Goal: Task Accomplishment & Management: Manage account settings

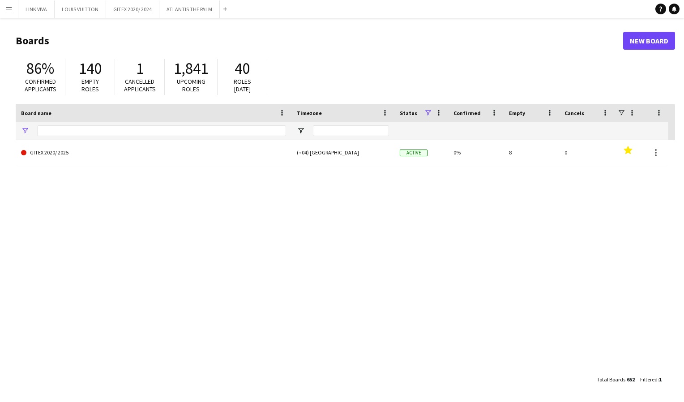
type input "*****"
click at [8, 9] on app-icon "Menu" at bounding box center [8, 8] width 7 height 7
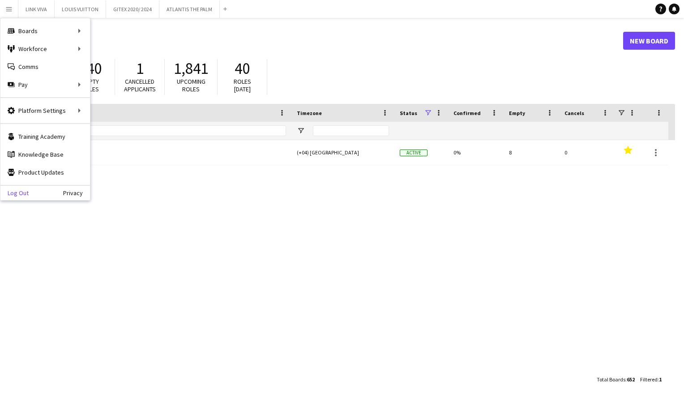
click at [21, 193] on link "Log Out" at bounding box center [14, 192] width 28 height 7
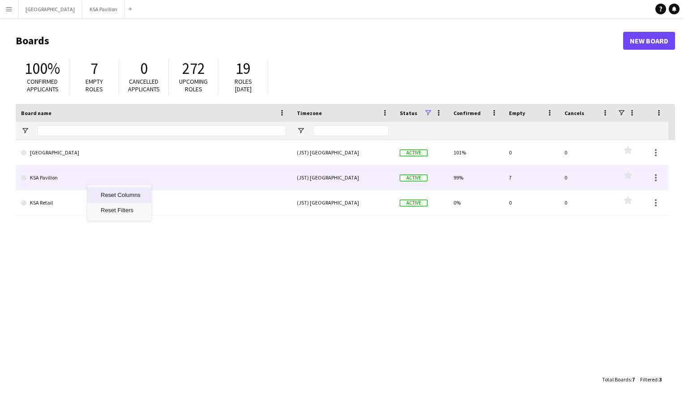
click at [54, 180] on link "KSA Pavilion" at bounding box center [153, 177] width 265 height 25
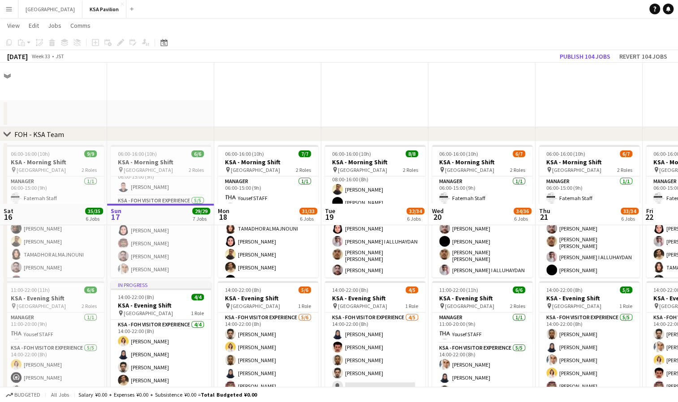
scroll to position [140, 0]
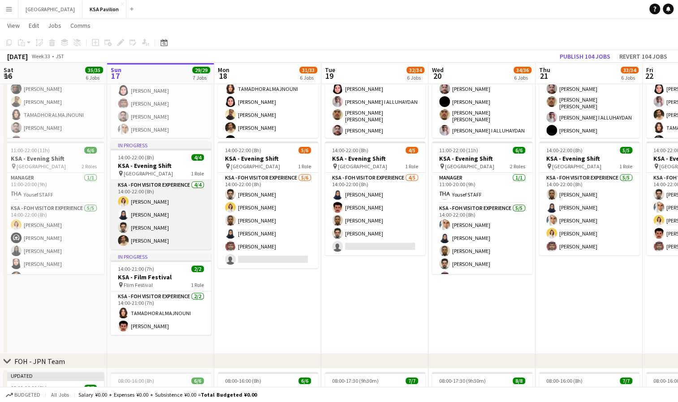
click at [166, 199] on app-card-role "KSA - FOH Visitor Experience [DATE] 14:00-22:00 (8h) [PERSON_NAME] [PERSON_NAME…" at bounding box center [161, 214] width 100 height 69
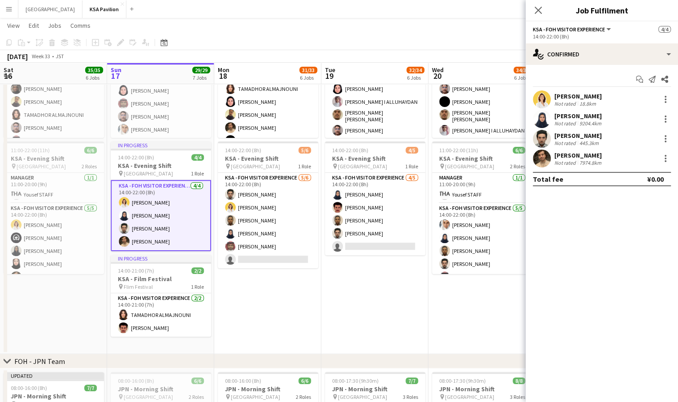
click at [568, 102] on div "Not rated" at bounding box center [565, 103] width 23 height 7
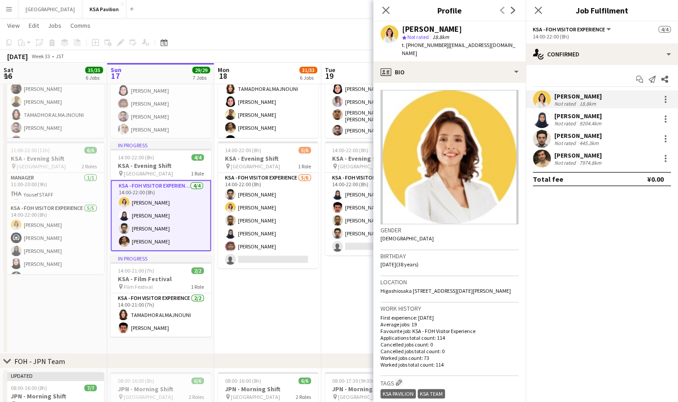
click at [567, 115] on div "[PERSON_NAME]" at bounding box center [578, 116] width 49 height 8
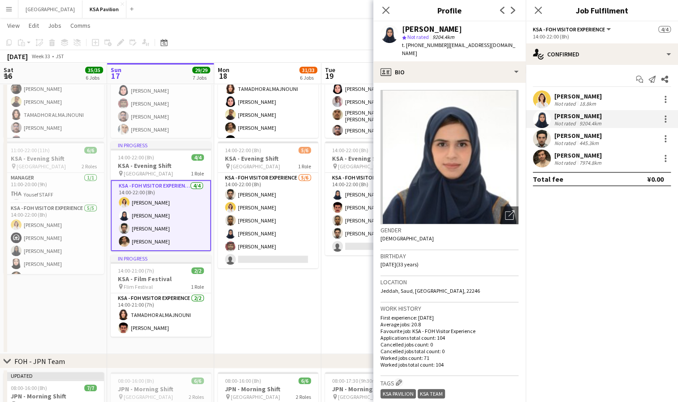
click at [566, 140] on div "Not rated" at bounding box center [565, 143] width 23 height 7
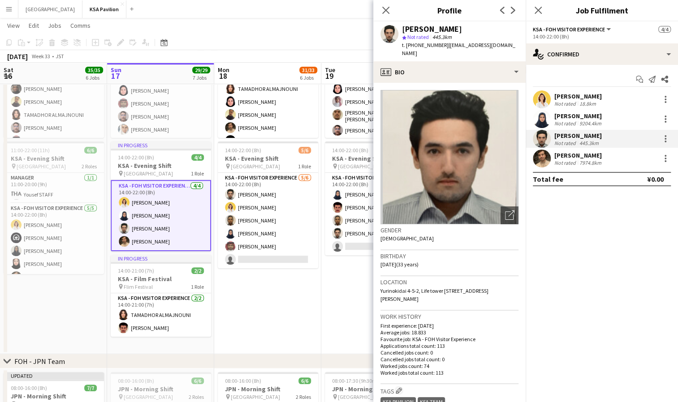
click at [566, 159] on div "Not rated" at bounding box center [565, 162] width 23 height 7
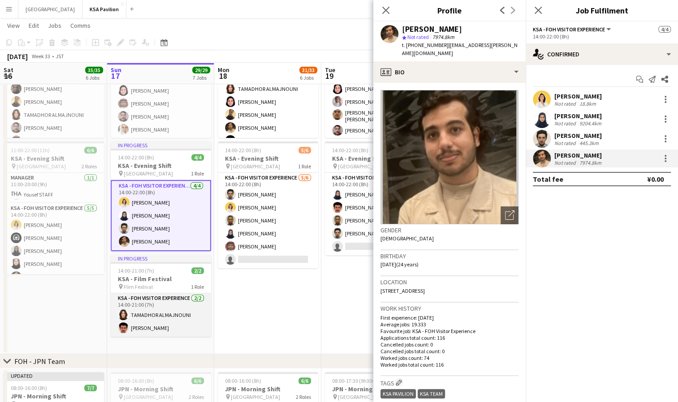
click at [145, 322] on app-card-role "KSA - FOH Visitor Experience [DATE] 14:00-21:00 (7h) TAMADHOR ALMAJNOUNI [PERSO…" at bounding box center [161, 314] width 100 height 43
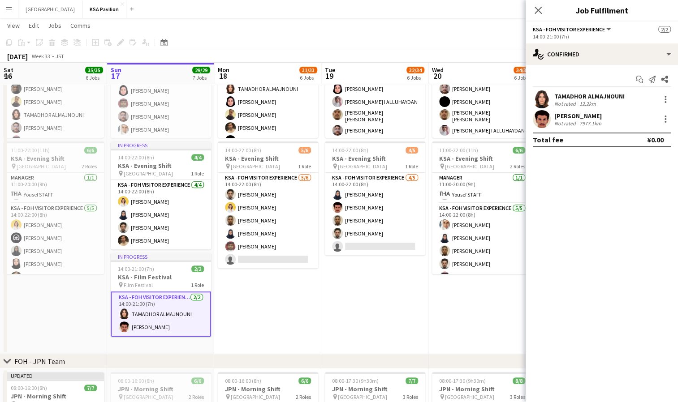
click at [558, 101] on div "Not rated" at bounding box center [565, 103] width 23 height 7
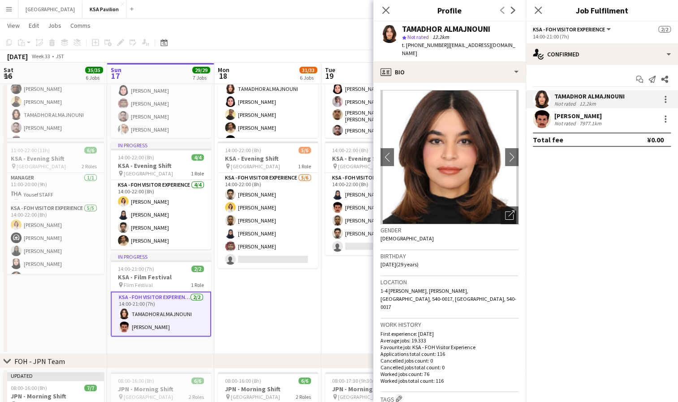
click at [557, 118] on div "[PERSON_NAME]" at bounding box center [578, 116] width 49 height 8
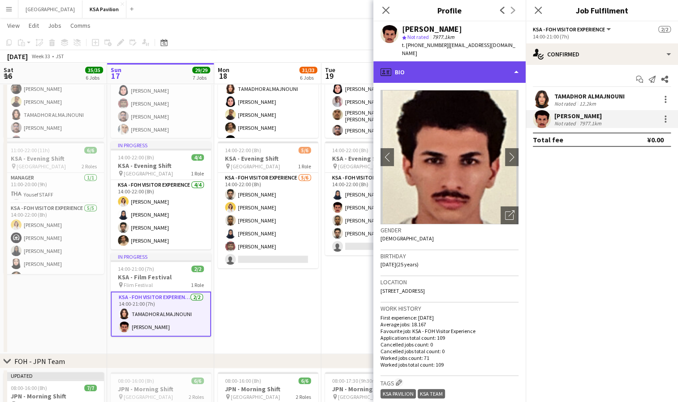
click at [437, 66] on div "profile Bio" at bounding box center [449, 71] width 152 height 21
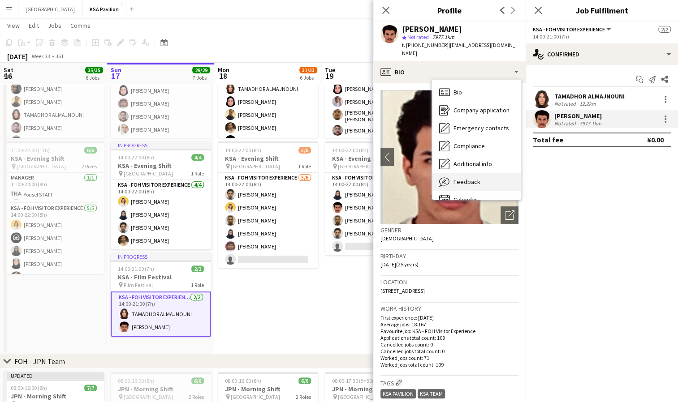
click at [455, 178] on span "Feedback" at bounding box center [466, 182] width 27 height 8
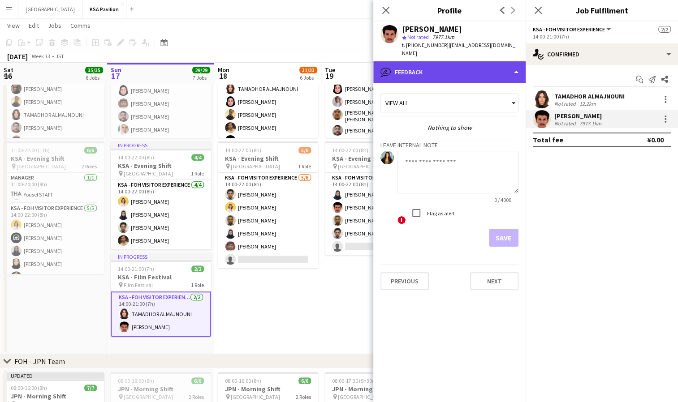
click at [463, 65] on div "bubble-pencil Feedback" at bounding box center [449, 71] width 152 height 21
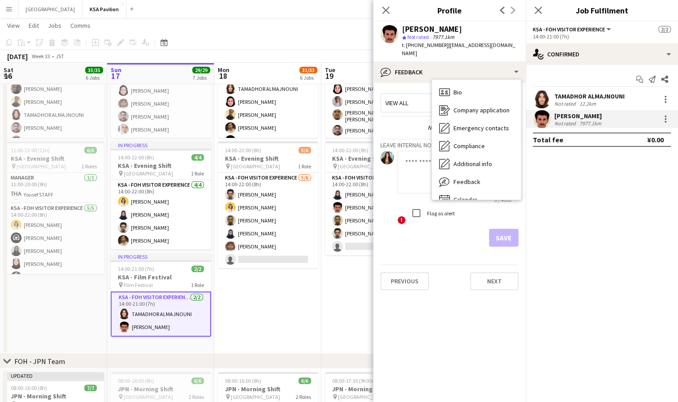
click at [408, 155] on textarea at bounding box center [457, 172] width 121 height 43
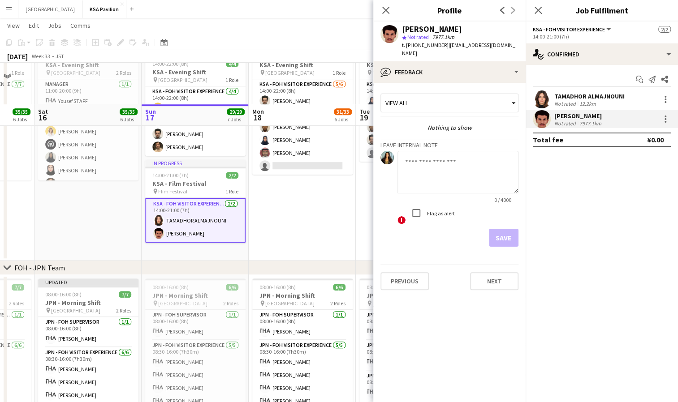
scroll to position [313, 0]
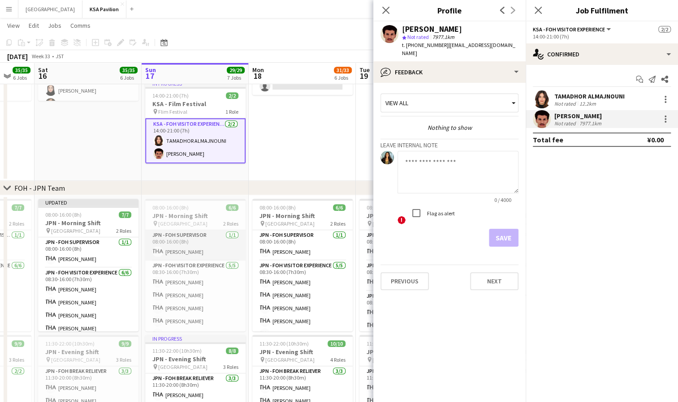
click at [191, 250] on app-card-role "JPN - FOH Supervisor [DATE] 08:00-16:00 (8h) [PERSON_NAME]" at bounding box center [195, 245] width 100 height 30
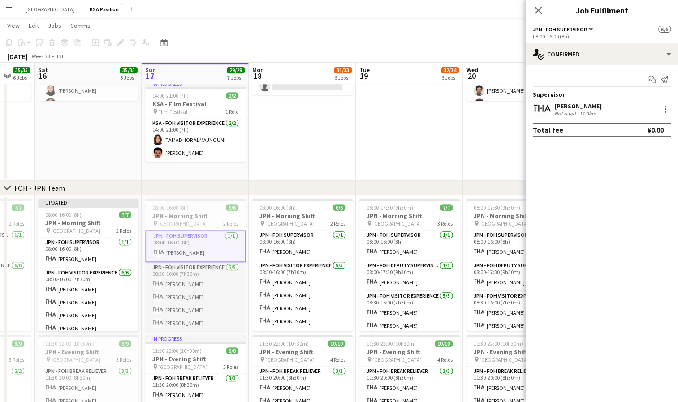
click at [189, 287] on app-card-role "JPN - FOH Visitor Experience [DATE] 08:30-16:00 (7h30m) [PERSON_NAME] [PERSON_N…" at bounding box center [195, 303] width 100 height 82
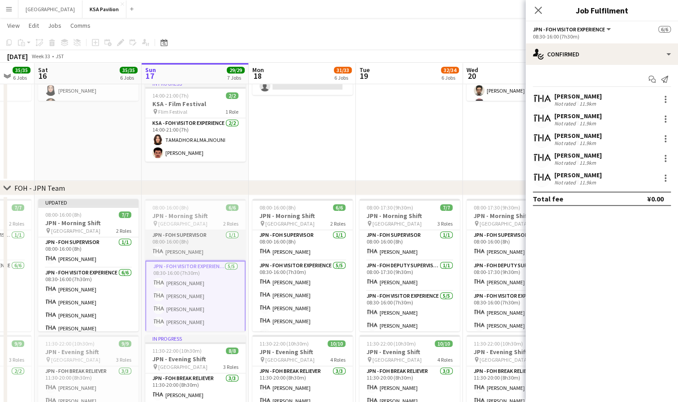
click at [193, 252] on app-card-role "JPN - FOH Supervisor [DATE] 08:00-16:00 (8h) [PERSON_NAME]" at bounding box center [195, 245] width 100 height 30
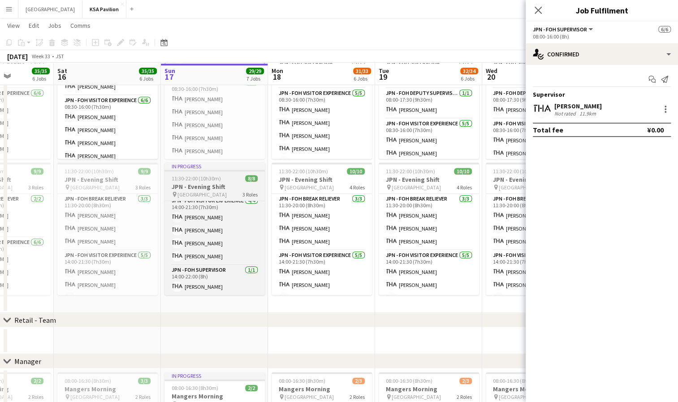
scroll to position [487, 0]
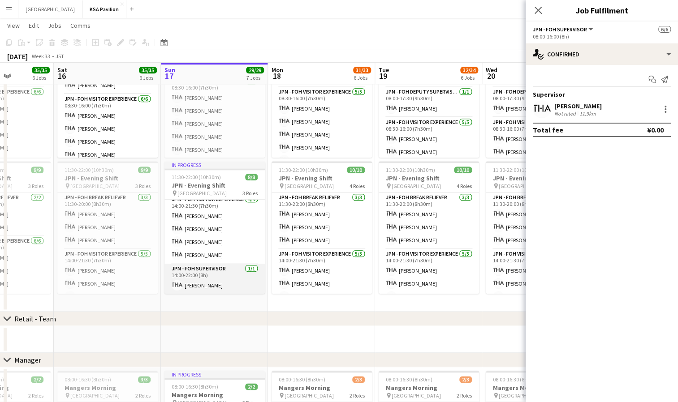
click at [200, 288] on app-card-role "JPN - FOH Supervisor [DATE] 14:00-22:00 (8h) [PERSON_NAME]" at bounding box center [214, 279] width 100 height 30
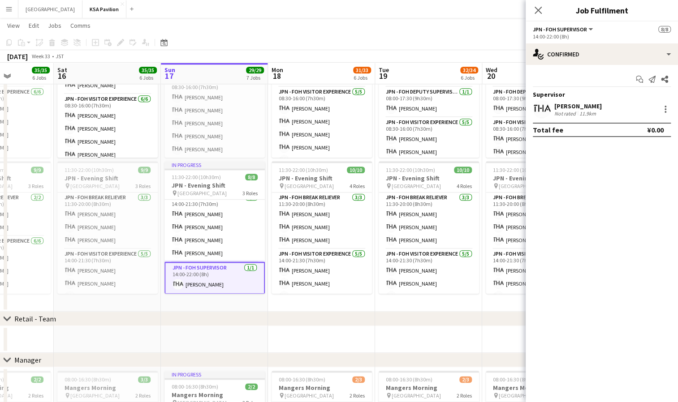
click at [198, 318] on div "chevron-right Retail - Team" at bounding box center [339, 319] width 678 height 14
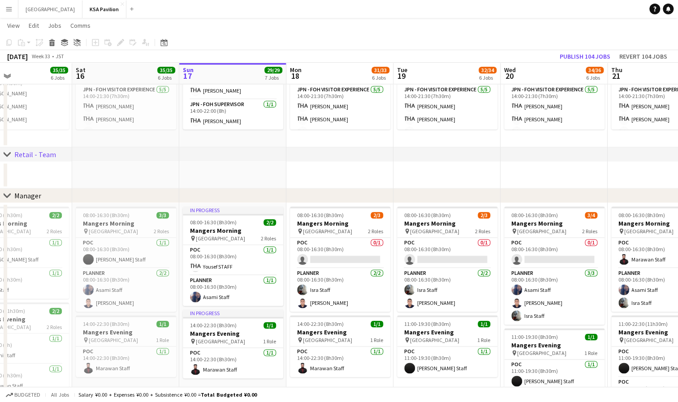
scroll to position [0, 241]
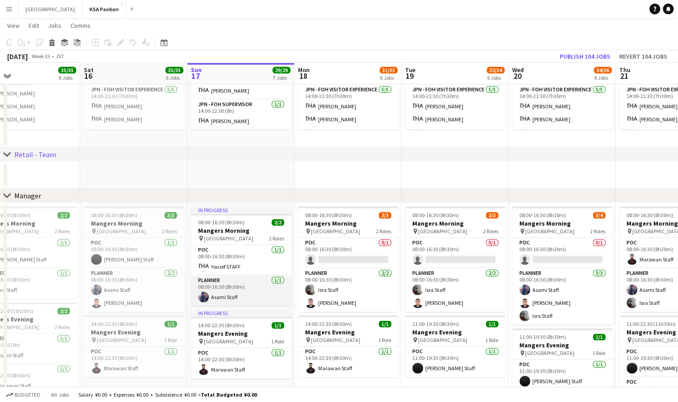
click at [223, 296] on app-card-role "Planner [DATE] 08:00-16:30 (8h30m) Asami Staff" at bounding box center [241, 290] width 100 height 30
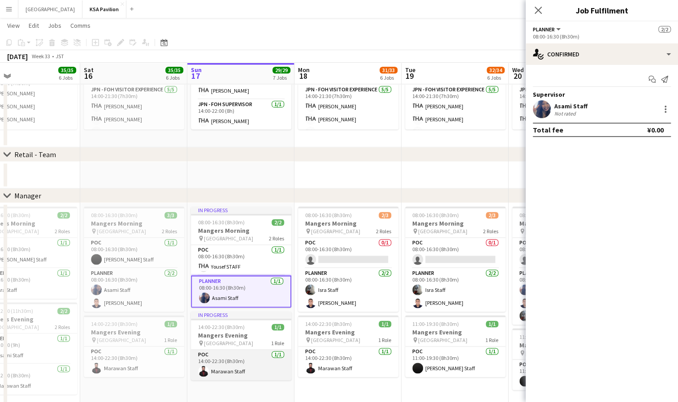
click at [222, 366] on app-card-role "POC [DATE] 14:00-22:30 (8h30m) Marawan Staff" at bounding box center [241, 365] width 100 height 30
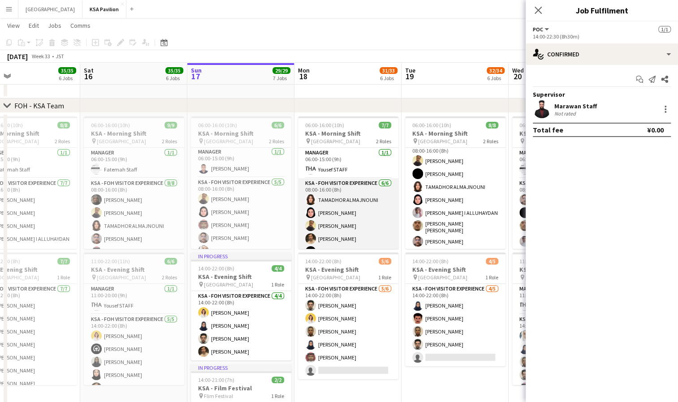
scroll to position [0, 0]
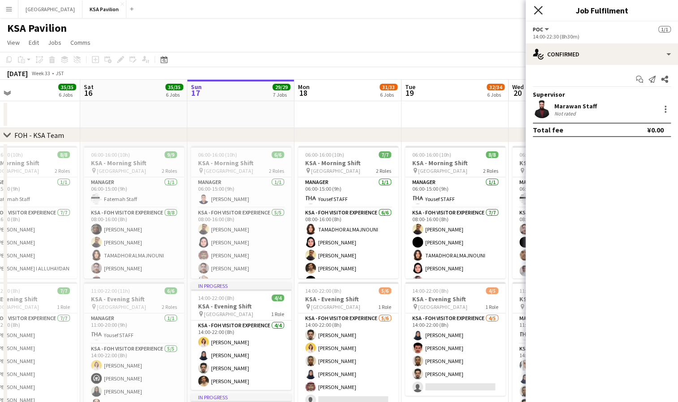
click at [541, 9] on icon "Close pop-in" at bounding box center [537, 10] width 9 height 9
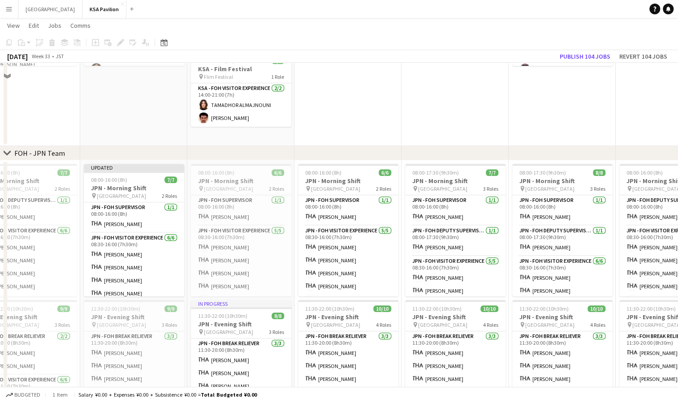
scroll to position [19, 0]
